Goal: Information Seeking & Learning: Check status

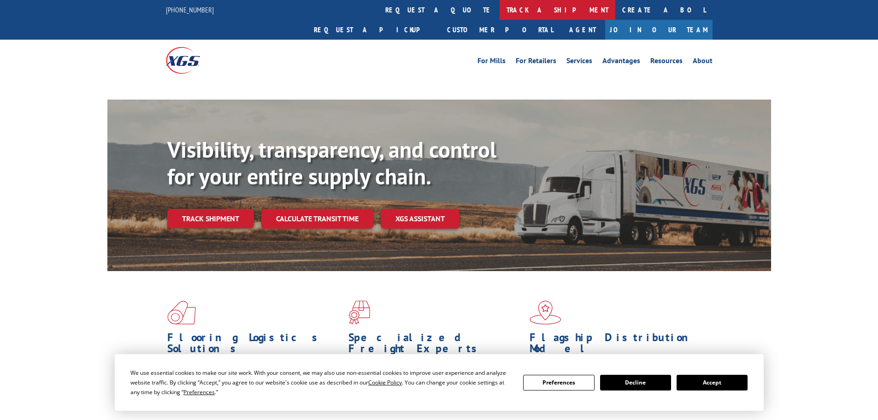
click at [500, 12] on link "track a shipment" at bounding box center [558, 10] width 116 height 20
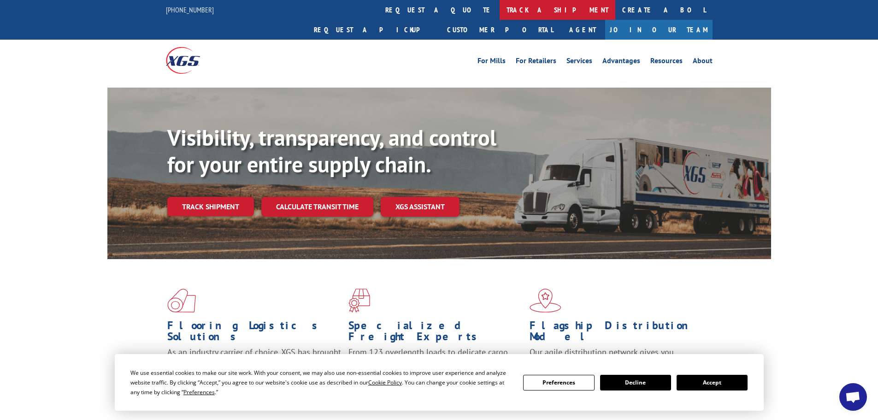
click at [500, 13] on link "track a shipment" at bounding box center [558, 10] width 116 height 20
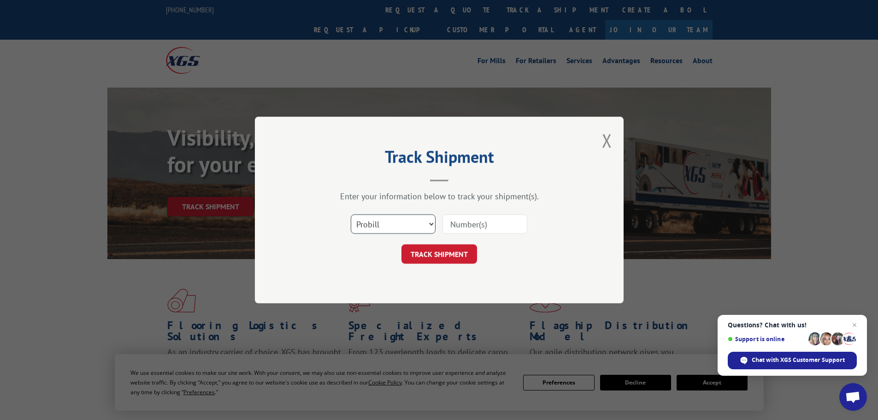
click at [392, 225] on select "Select category... Probill BOL PO" at bounding box center [393, 223] width 85 height 19
select select "po"
click at [351, 214] on select "Select category... Probill BOL PO" at bounding box center [393, 223] width 85 height 19
click at [468, 219] on input at bounding box center [485, 223] width 85 height 19
type input "40432355"
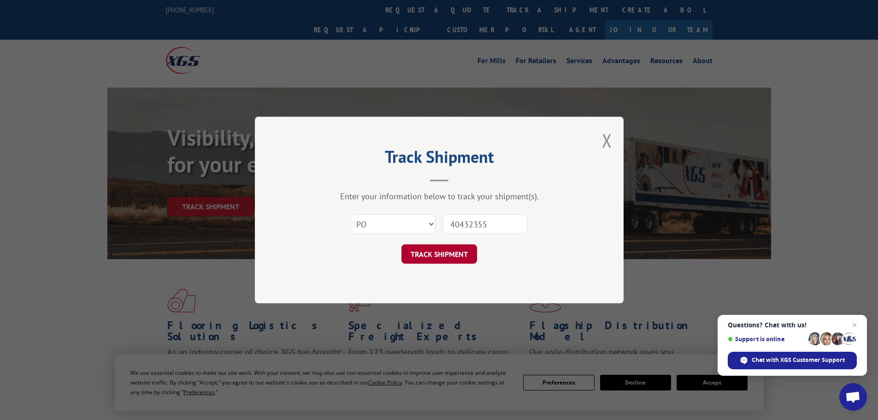
click at [447, 256] on button "TRACK SHIPMENT" at bounding box center [440, 253] width 76 height 19
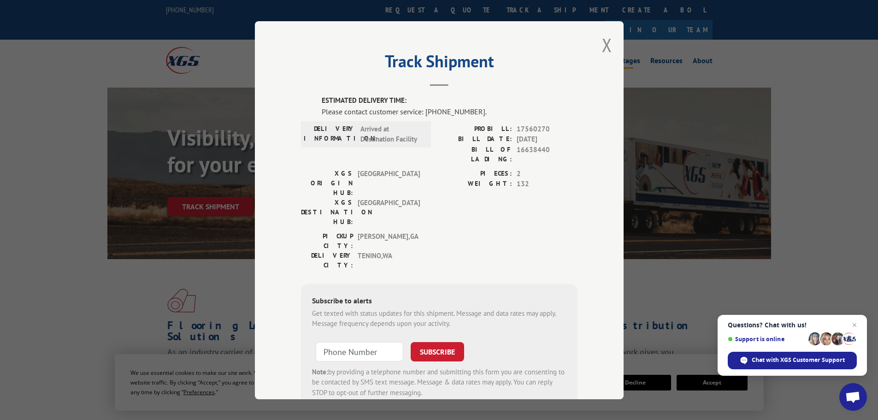
click at [602, 42] on button "Close modal" at bounding box center [607, 45] width 10 height 24
